Goal: Task Accomplishment & Management: Manage account settings

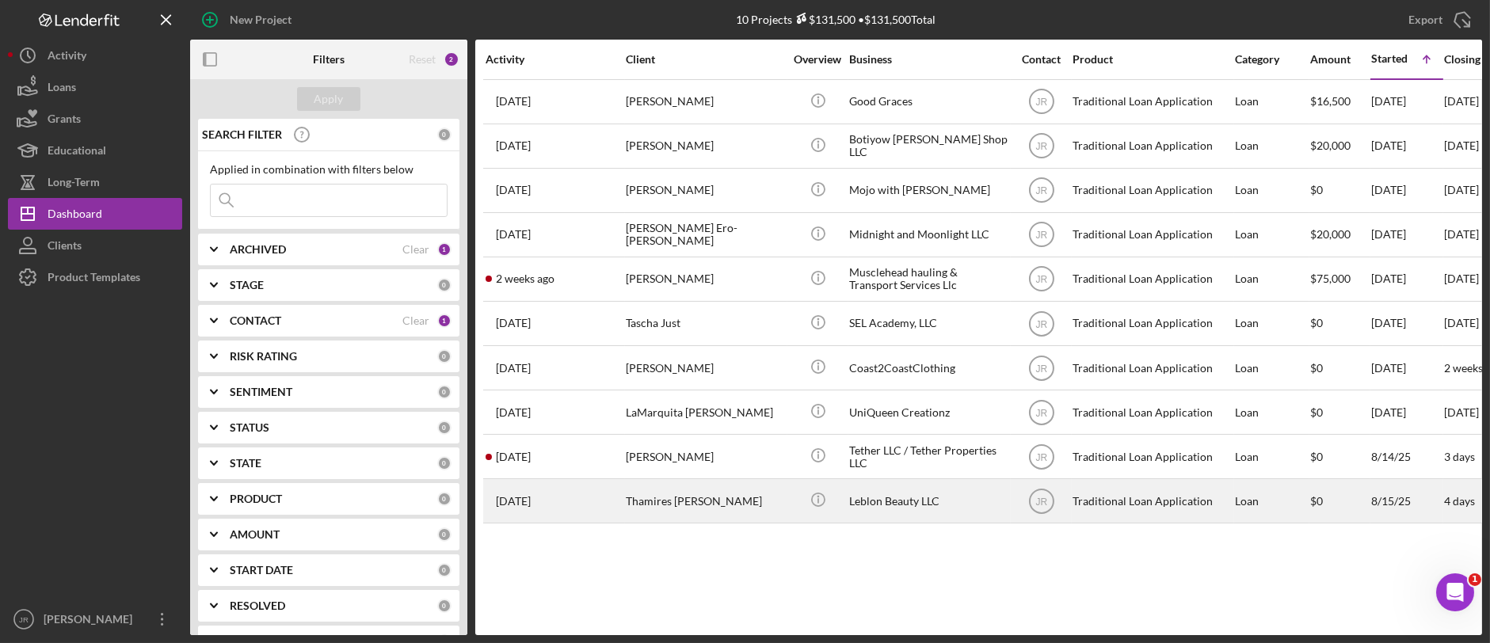
click at [923, 522] on div "Leblon Beauty LLC" at bounding box center [928, 501] width 158 height 42
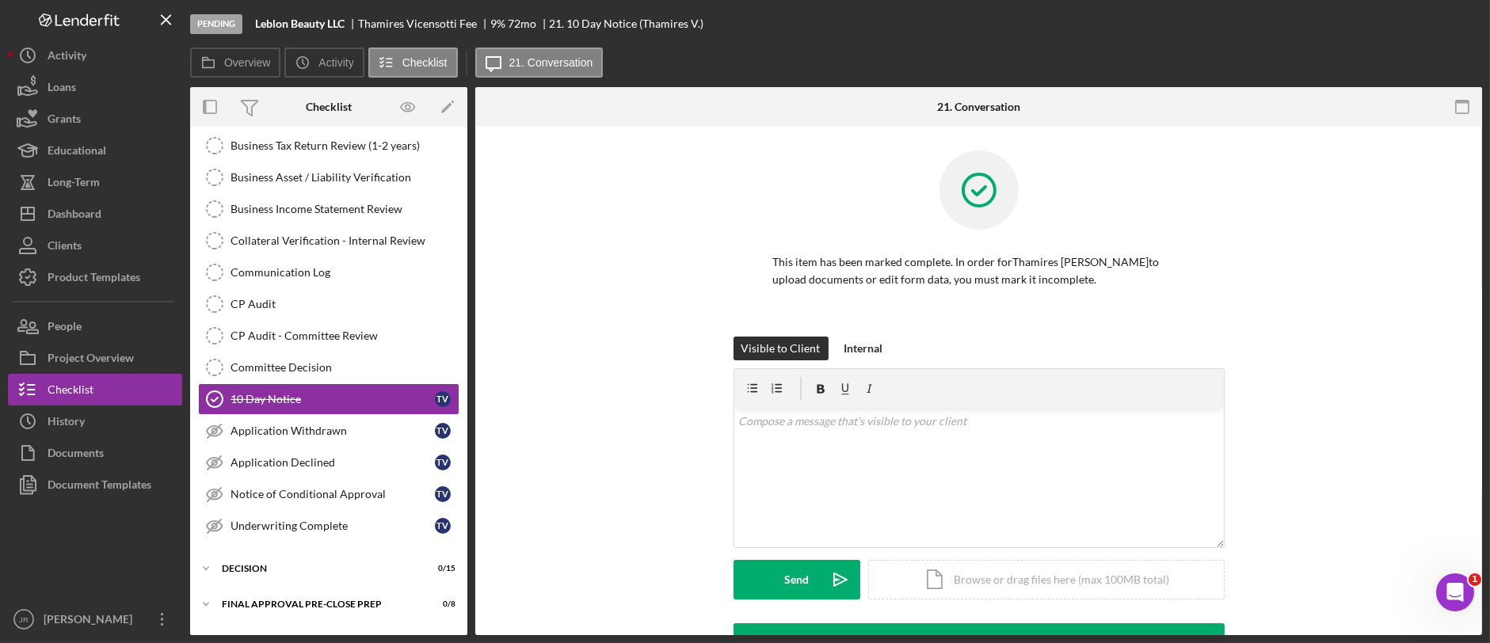
scroll to position [294, 0]
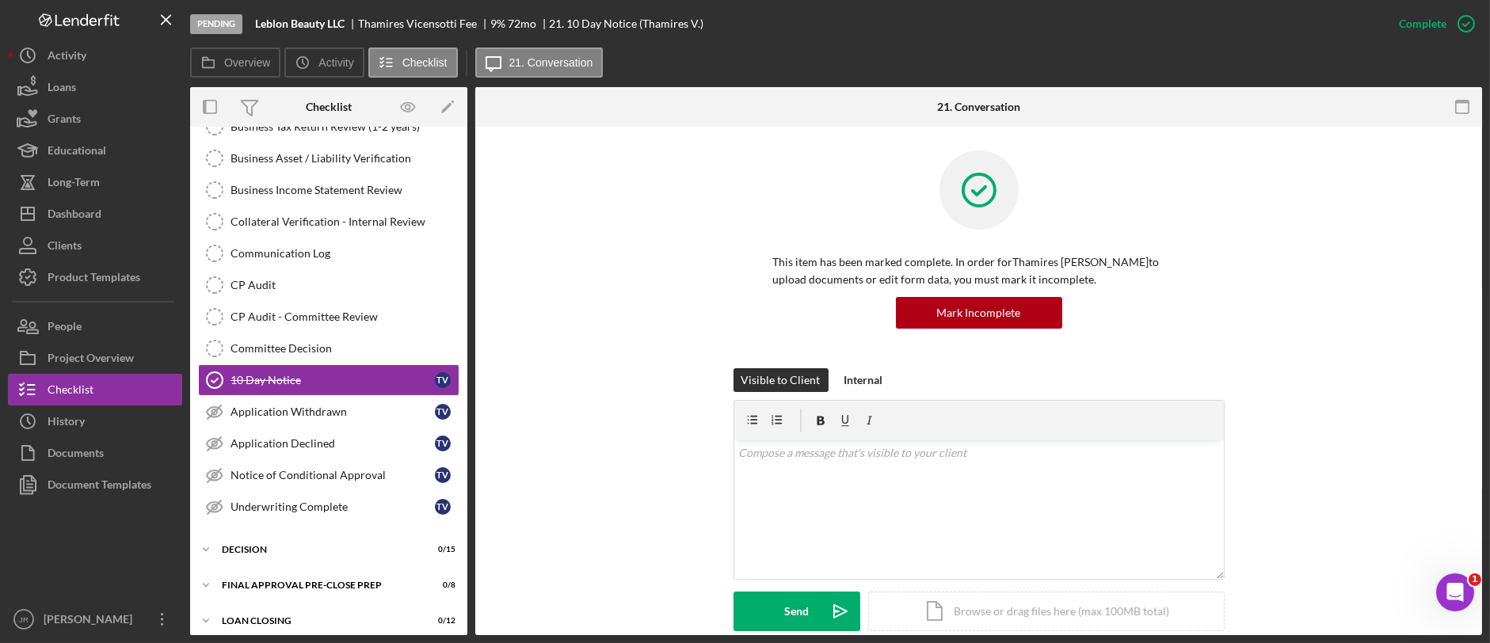
click at [1376, 192] on div "This item has been marked complete. In order for Thamires [PERSON_NAME] to uplo…" at bounding box center [978, 260] width 959 height 218
